Goal: Transaction & Acquisition: Purchase product/service

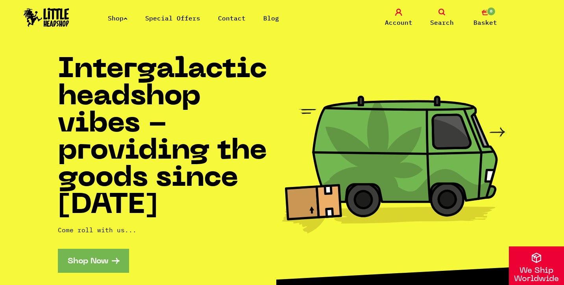
click at [445, 16] on link "Search" at bounding box center [441, 18] width 39 height 19
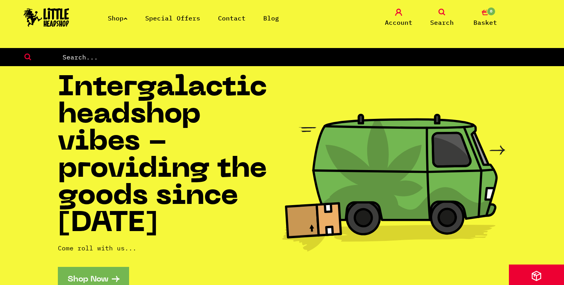
click at [342, 54] on input "text" at bounding box center [313, 57] width 502 height 10
type input "a"
type input "backwoods"
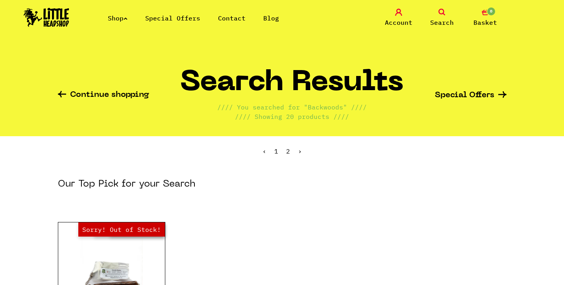
click at [419, 196] on section "Our Top Pick for your Search" at bounding box center [282, 200] width 449 height 44
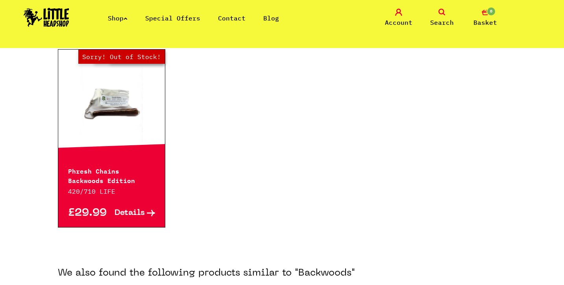
scroll to position [173, 0]
click at [126, 133] on link "Out of Stock Hurry! Low Stock Sorry! Out of Stock!" at bounding box center [111, 102] width 107 height 79
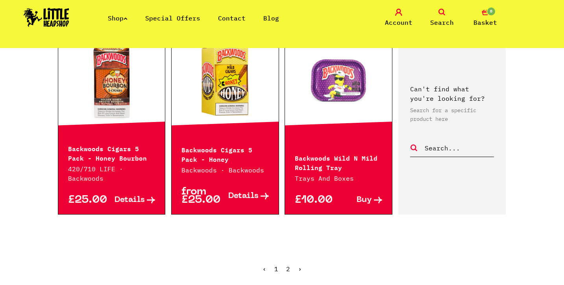
scroll to position [878, 0]
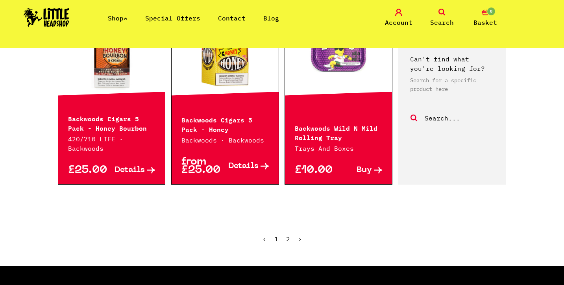
click at [288, 235] on link "2" at bounding box center [288, 239] width 4 height 8
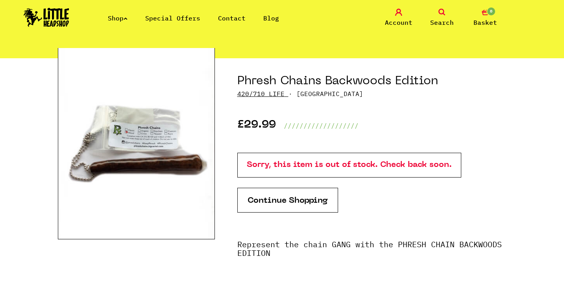
scroll to position [47, 0]
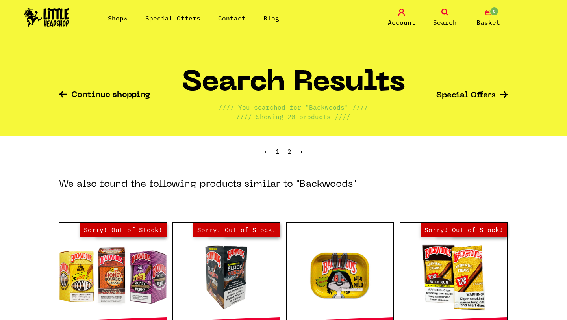
click at [445, 12] on icon at bounding box center [444, 12] width 7 height 7
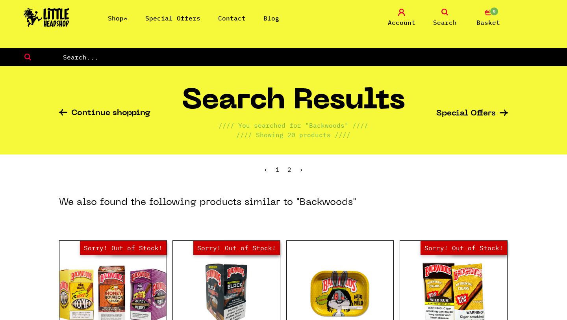
click at [375, 54] on input "text" at bounding box center [314, 57] width 505 height 10
type input "king palm"
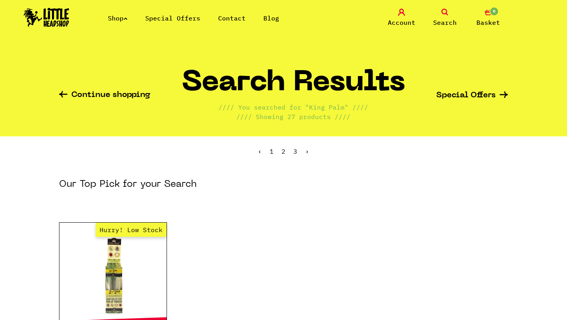
drag, startPoint x: 392, startPoint y: 170, endPoint x: 393, endPoint y: 165, distance: 5.6
click at [392, 170] on ul "‹ 1 2 3 ›" at bounding box center [283, 157] width 449 height 34
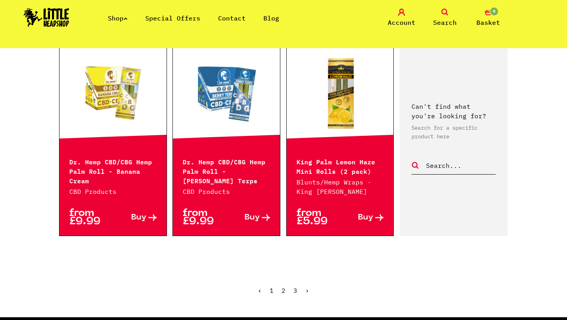
scroll to position [880, 0]
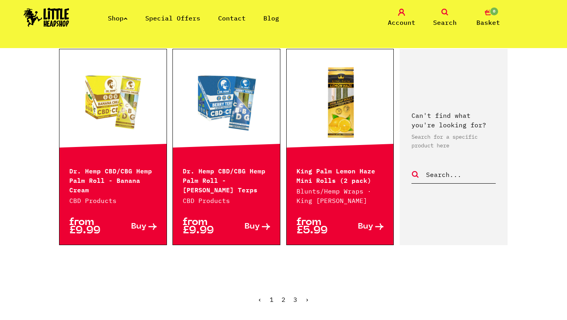
click at [282, 295] on link "2" at bounding box center [284, 299] width 4 height 8
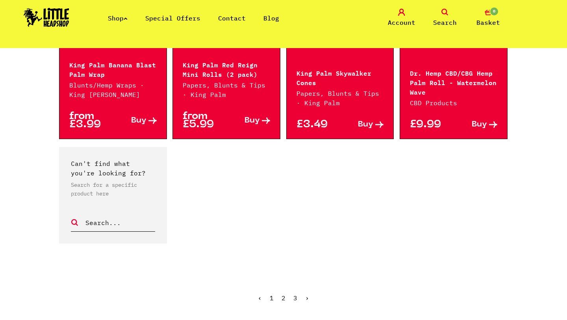
scroll to position [707, 0]
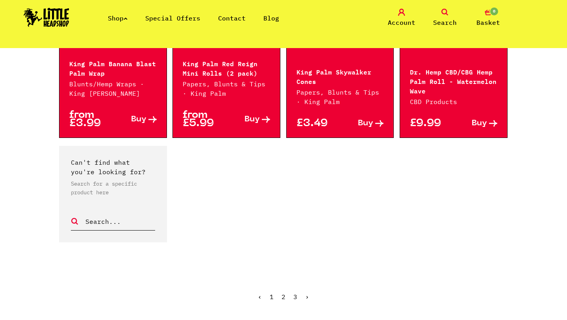
click at [294, 293] on link "3" at bounding box center [295, 297] width 4 height 8
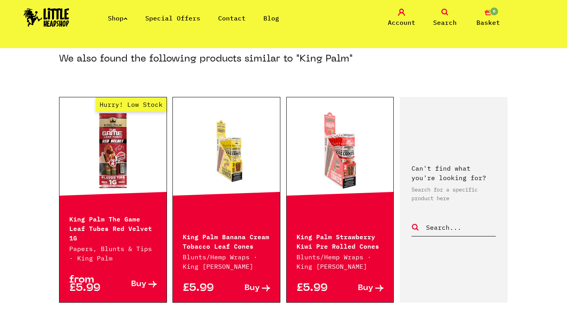
scroll to position [135, 0]
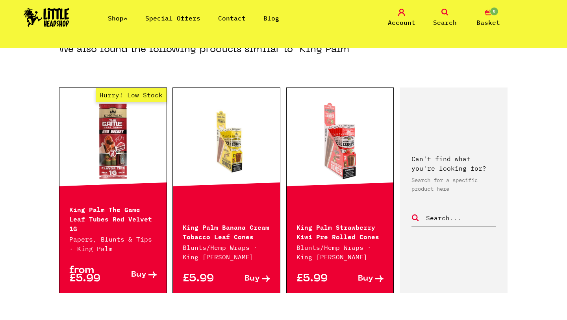
click at [213, 146] on link at bounding box center [226, 141] width 107 height 79
click at [333, 155] on link at bounding box center [340, 141] width 107 height 79
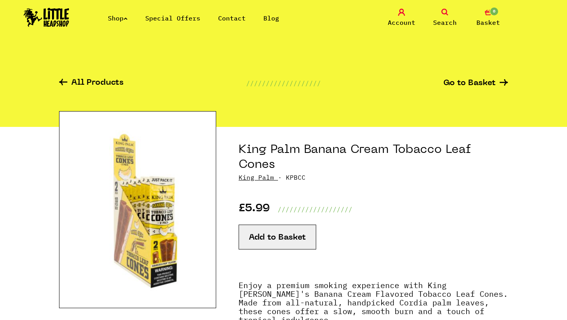
click at [272, 235] on button "Add to Basket" at bounding box center [278, 236] width 78 height 25
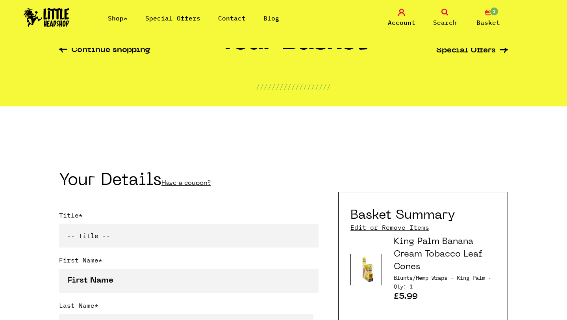
scroll to position [63, 0]
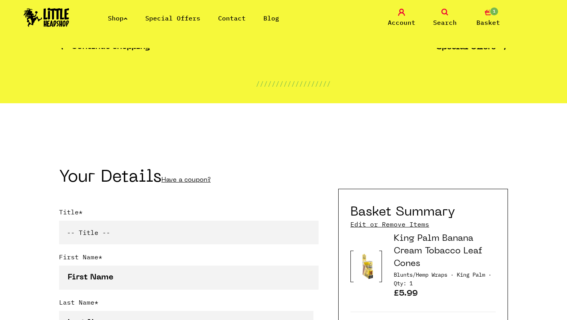
click at [104, 48] on link "Continue shopping" at bounding box center [104, 47] width 91 height 9
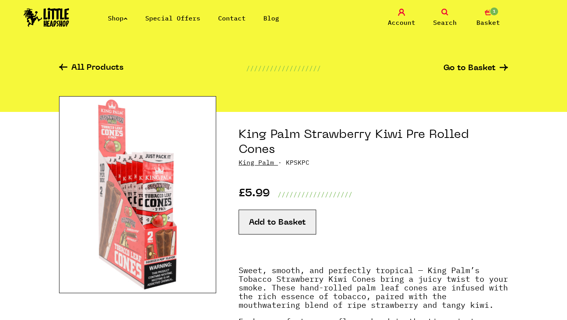
scroll to position [16, 0]
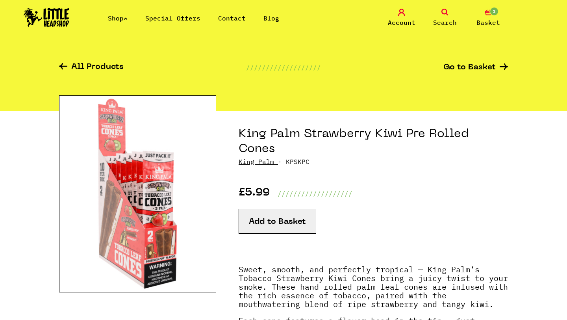
click at [280, 222] on button "Add to Basket" at bounding box center [278, 221] width 78 height 25
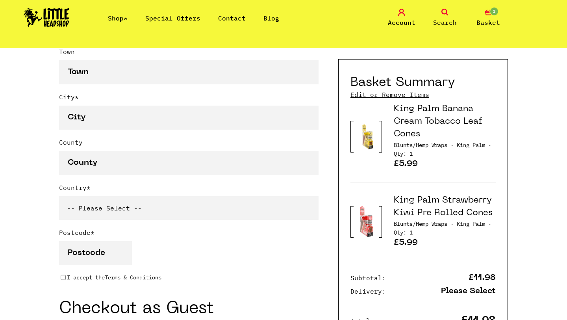
scroll to position [504, 0]
